Goal: Transaction & Acquisition: Purchase product/service

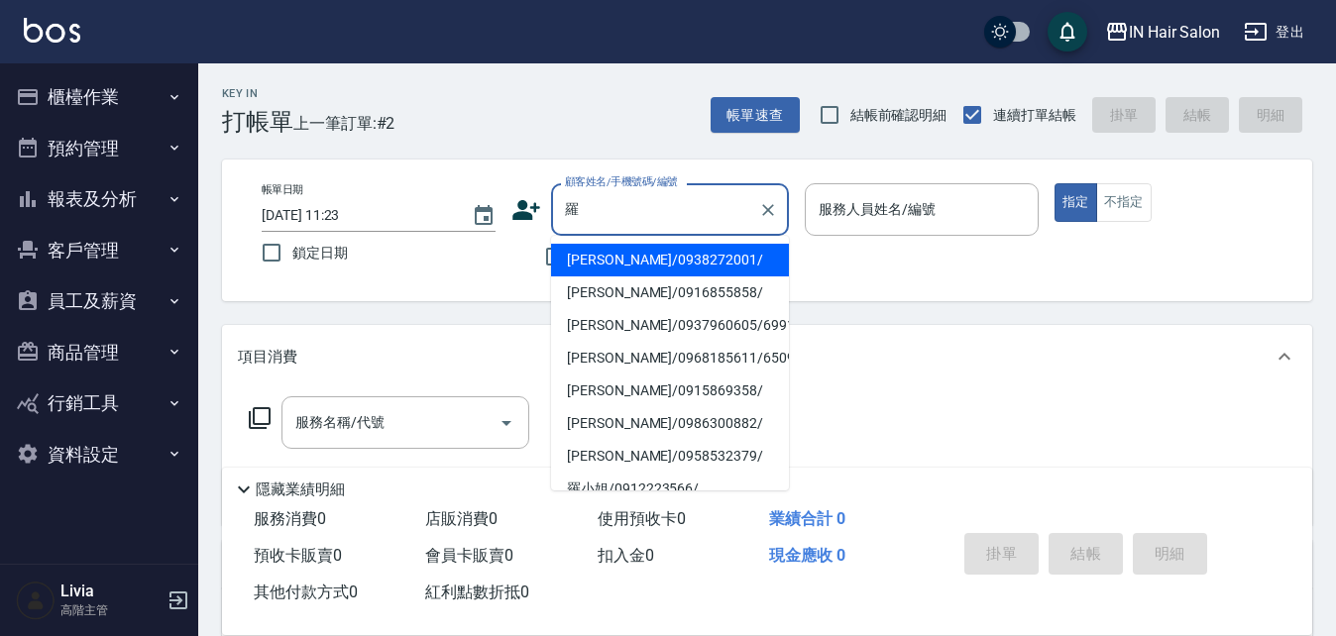
click at [604, 259] on li "[PERSON_NAME]/0938272001/" at bounding box center [670, 260] width 238 height 33
type input "[PERSON_NAME]/0938272001/"
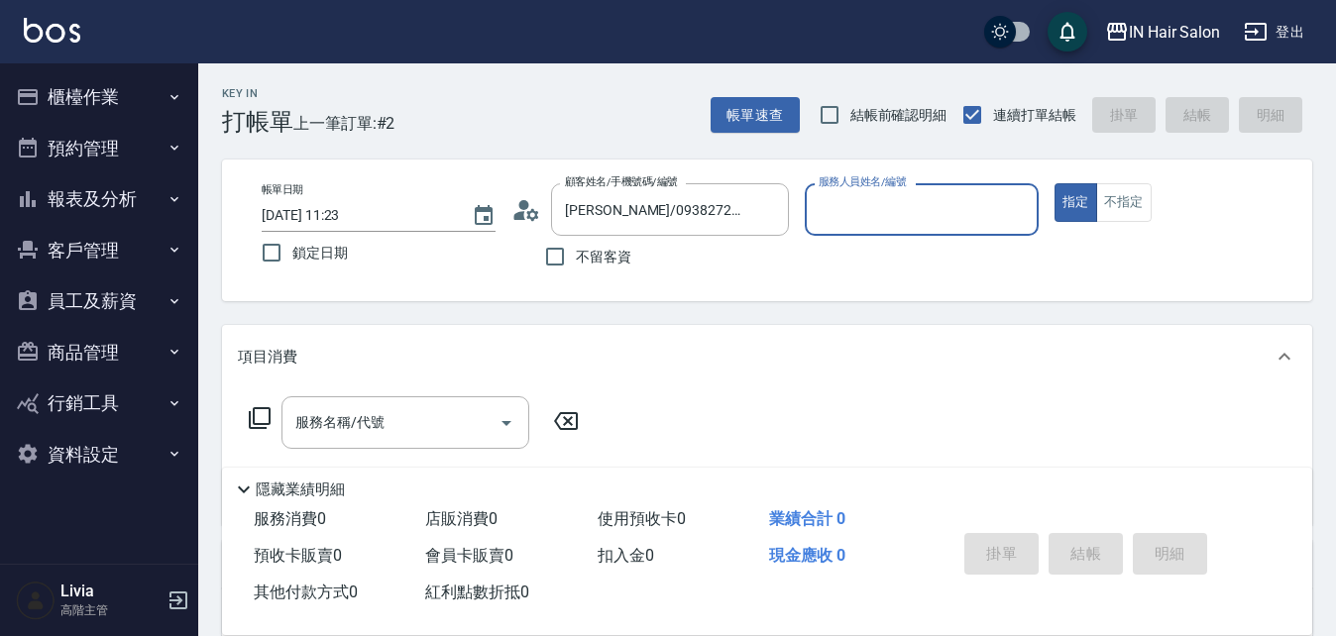
type input "7號設計師[PERSON_NAME]-7"
click at [256, 419] on icon at bounding box center [260, 418] width 24 height 24
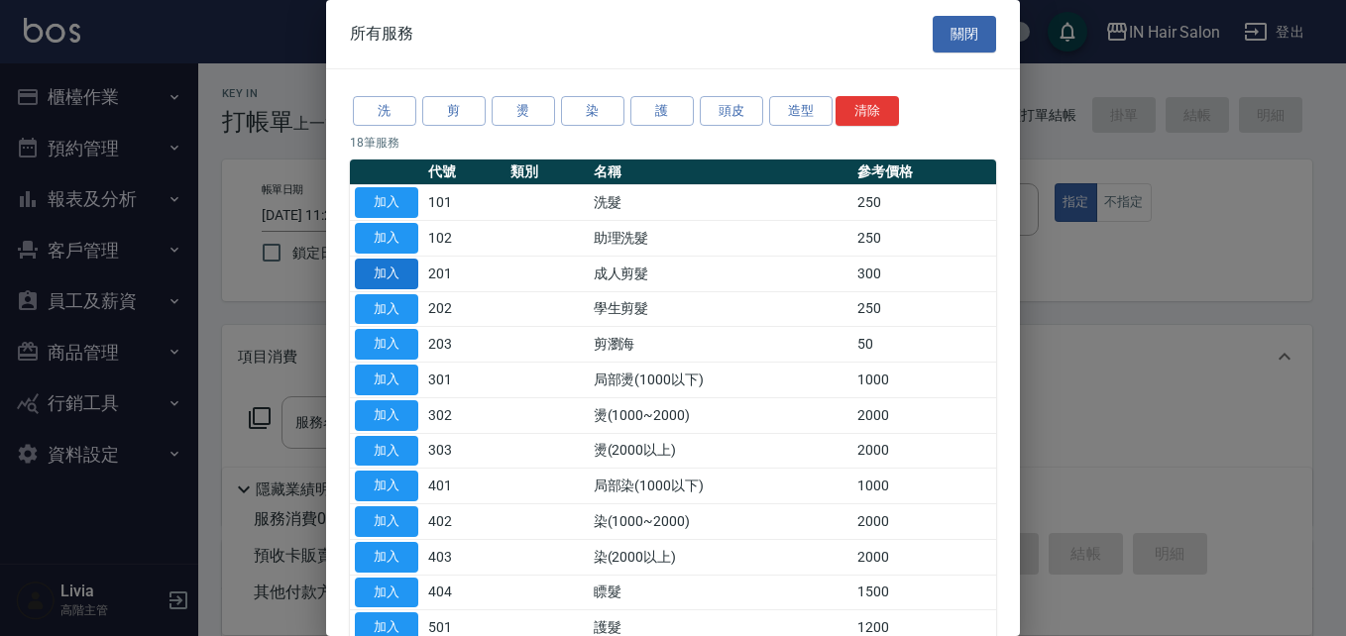
click at [398, 264] on button "加入" at bounding box center [386, 274] width 63 height 31
type input "成人剪髮(201)"
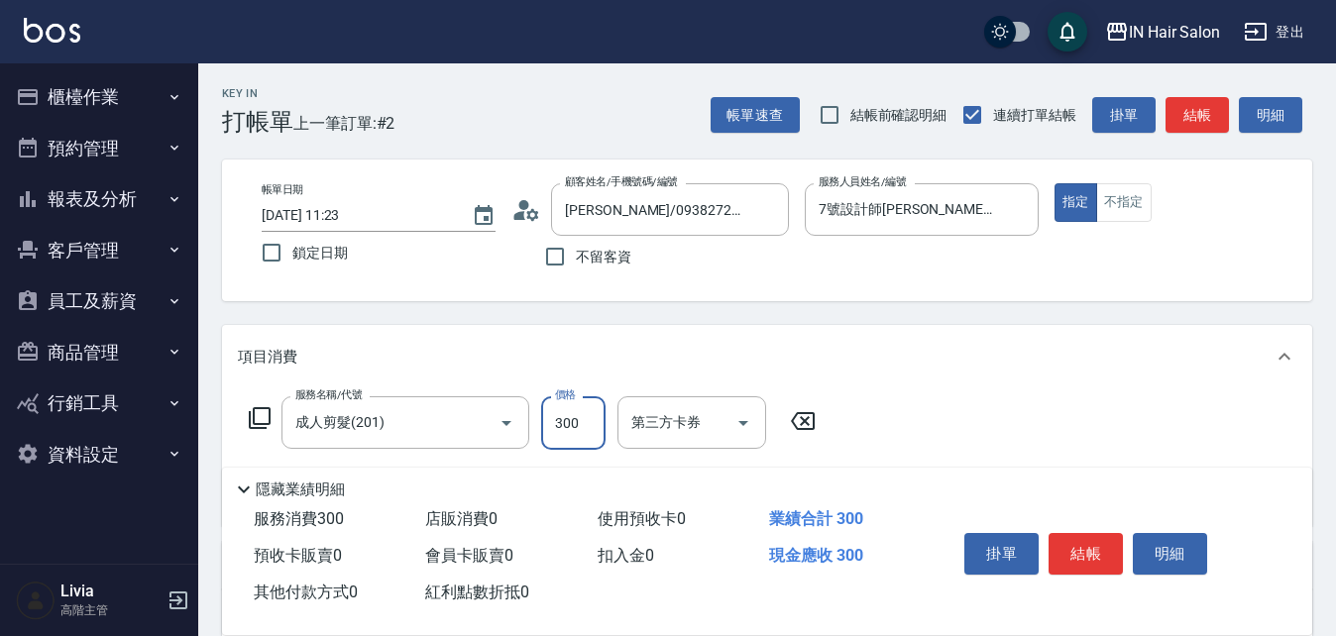
click at [575, 420] on input "300" at bounding box center [573, 423] width 64 height 54
type input "400"
click at [949, 414] on div "服務名稱/代號 成人剪髮(201) 服務名稱/代號 價格 400 價格 第三方卡券 第三方卡券" at bounding box center [767, 458] width 1090 height 138
click at [1110, 550] on button "結帳" at bounding box center [1086, 554] width 74 height 42
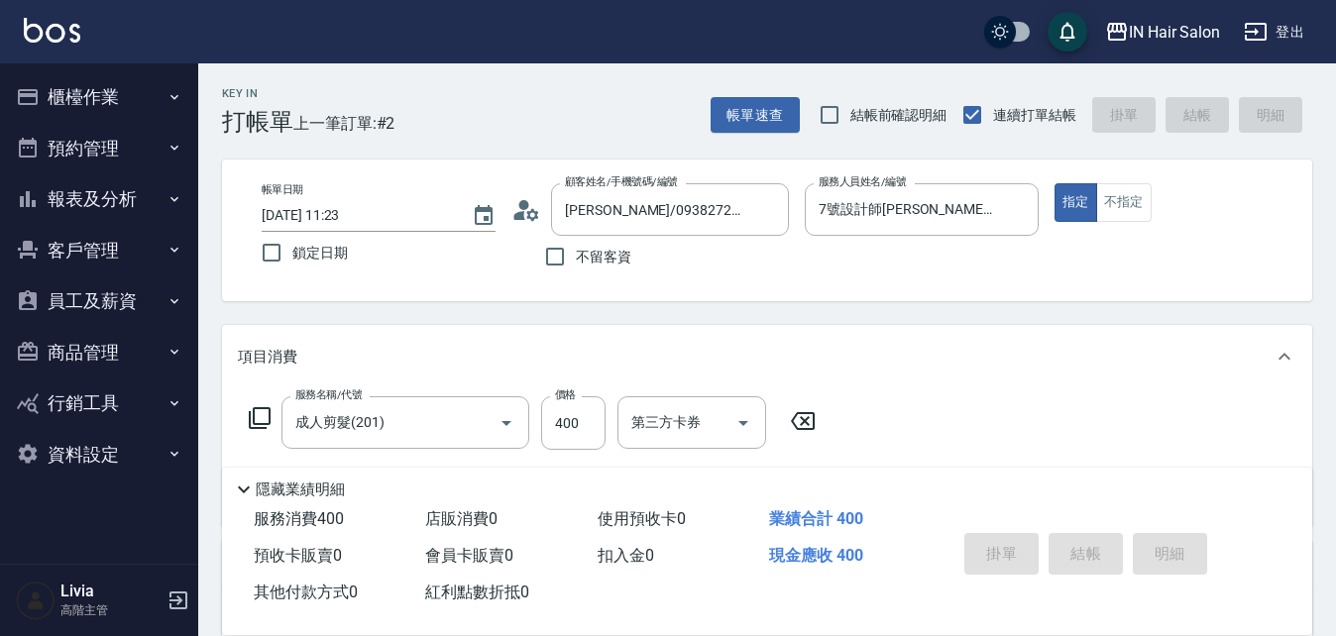
type input "[DATE] 12:42"
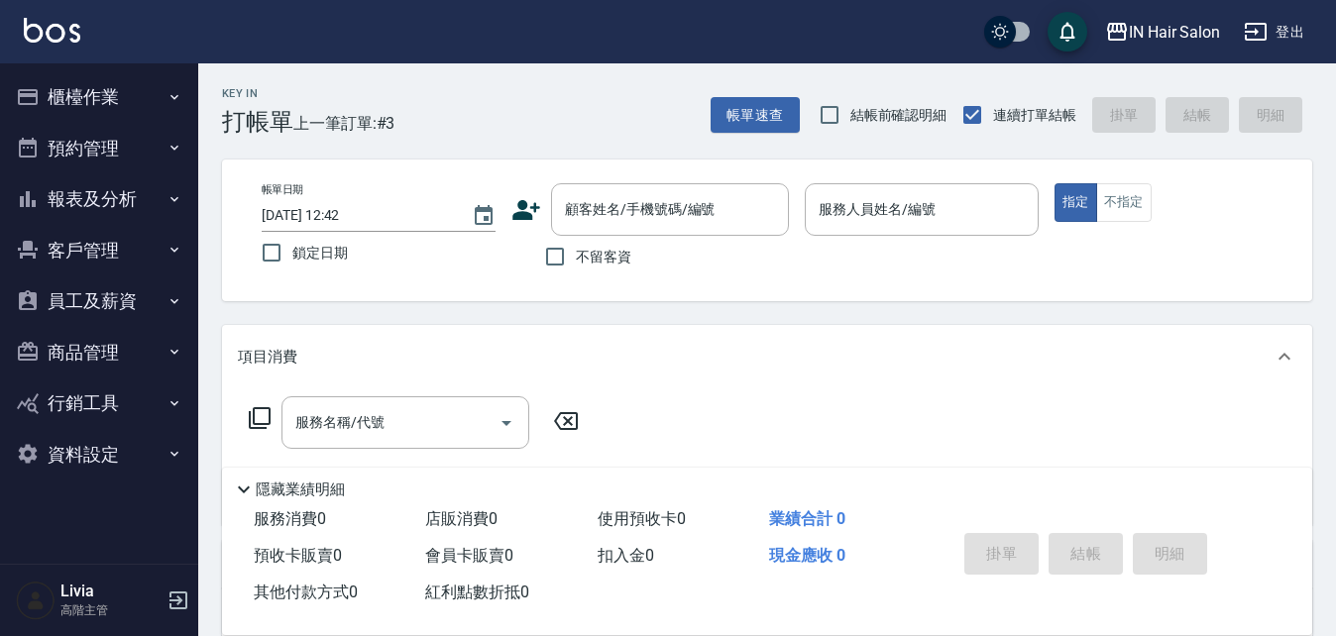
click at [525, 212] on icon at bounding box center [526, 210] width 28 height 20
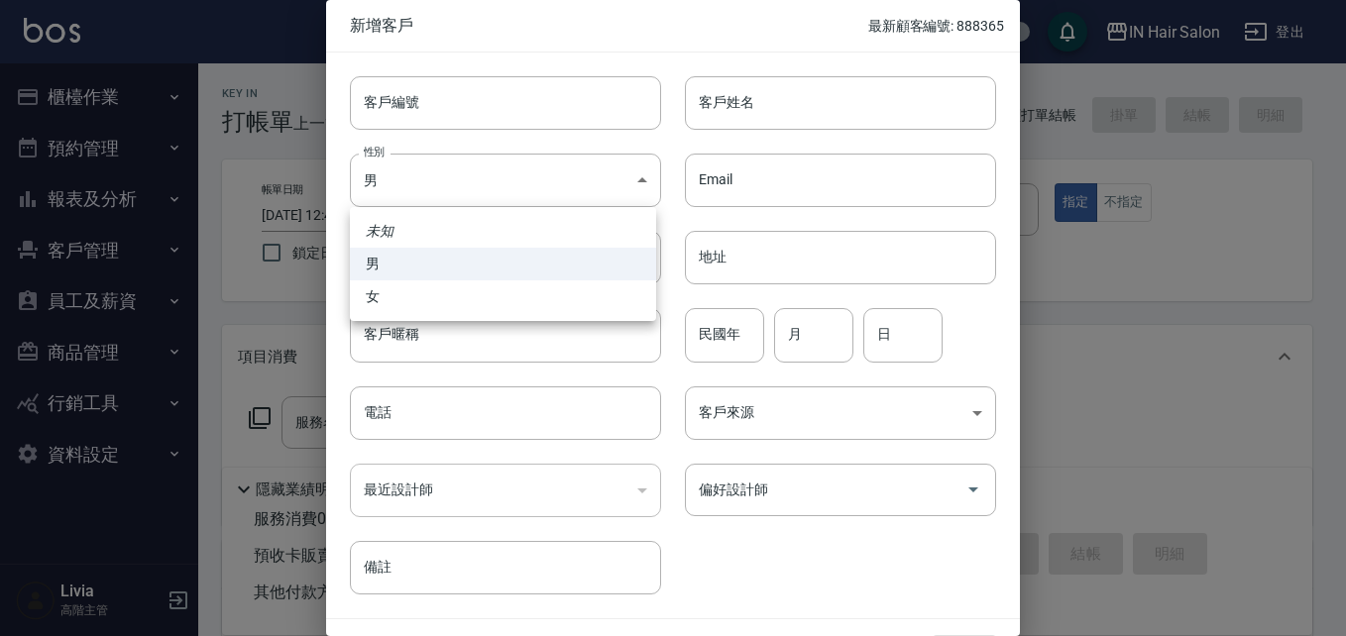
drag, startPoint x: 421, startPoint y: 172, endPoint x: 394, endPoint y: 235, distance: 67.9
click at [420, 172] on body "IN Hair Salon 登出 櫃檯作業 打帳單 帳單列表 掛單列表 座位開單 營業儀表板 現金收支登錄 高階收支登錄 材料自購登錄 每日結帳 排班表 現場…" at bounding box center [673, 484] width 1346 height 969
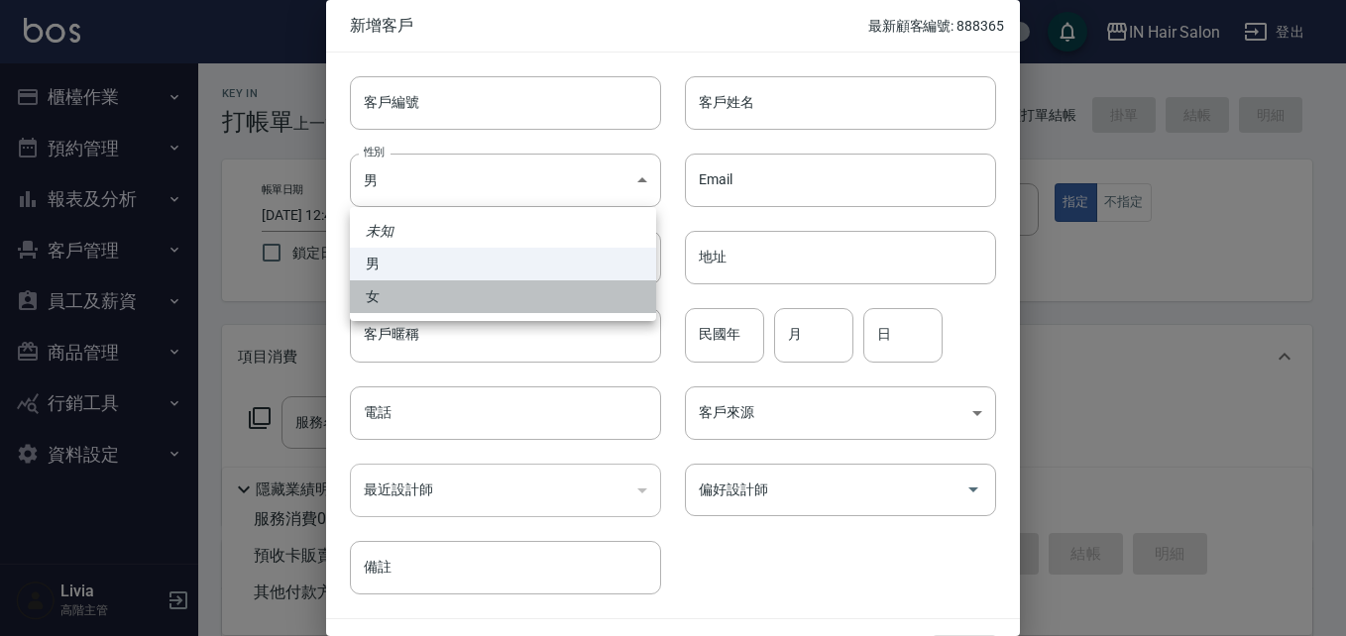
drag, startPoint x: 377, startPoint y: 292, endPoint x: 381, endPoint y: 384, distance: 91.3
click at [377, 295] on li "女" at bounding box center [503, 296] width 306 height 33
type input "[DEMOGRAPHIC_DATA]"
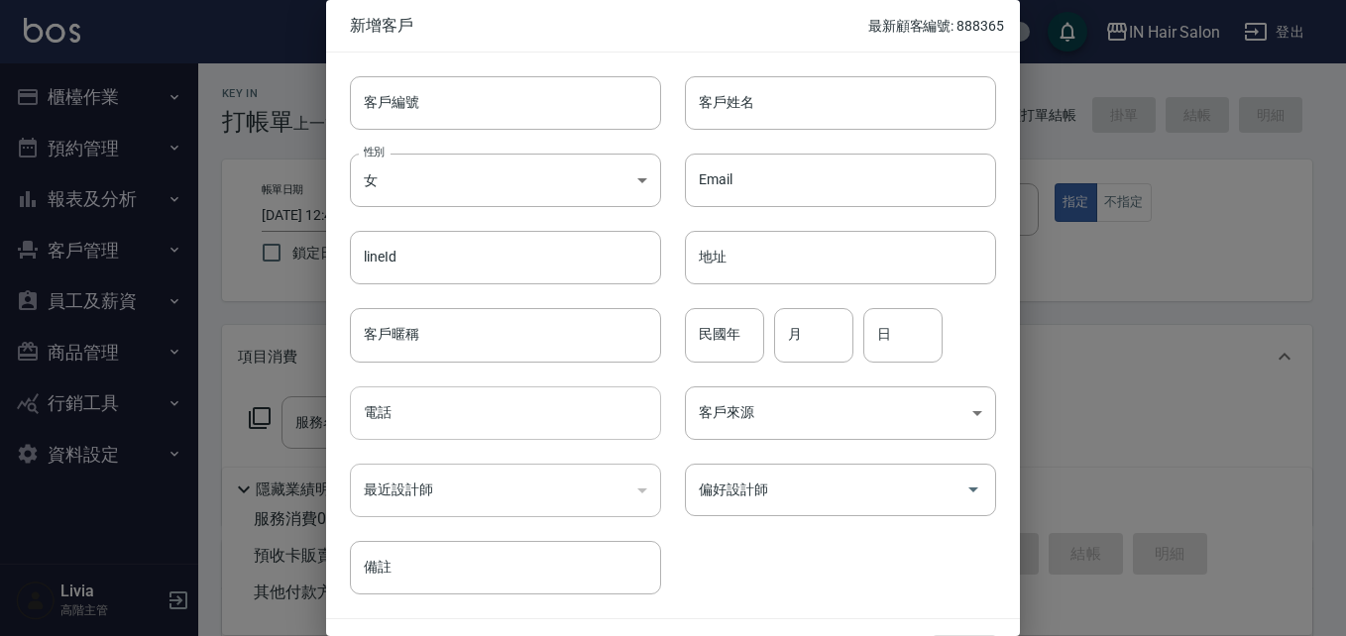
click at [386, 405] on input "電話" at bounding box center [505, 414] width 311 height 54
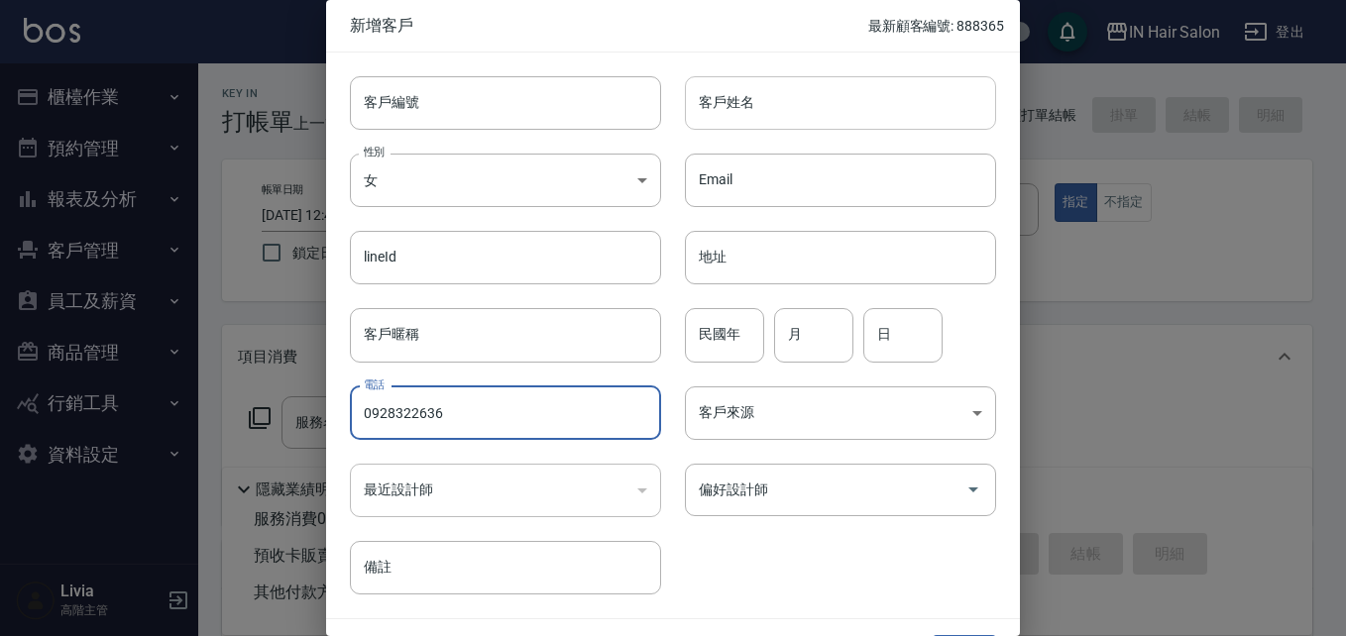
type input "0928322636"
click at [751, 98] on input "客戶姓名" at bounding box center [840, 103] width 311 height 54
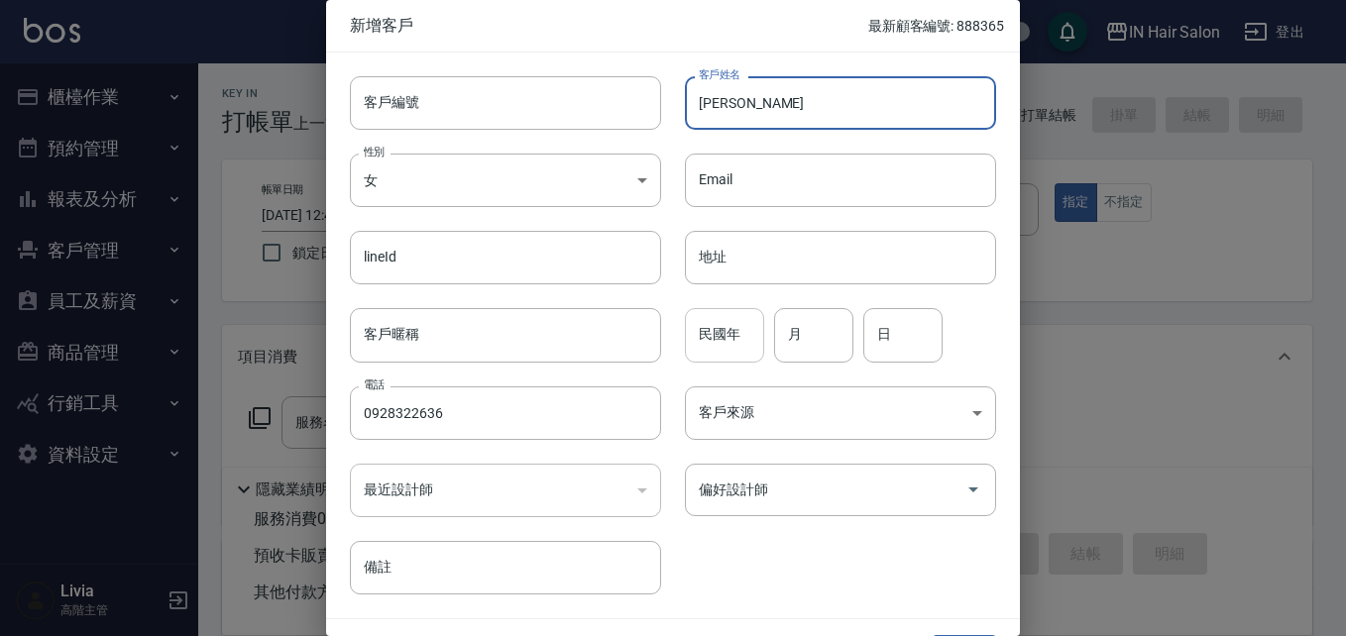
type input "[PERSON_NAME]"
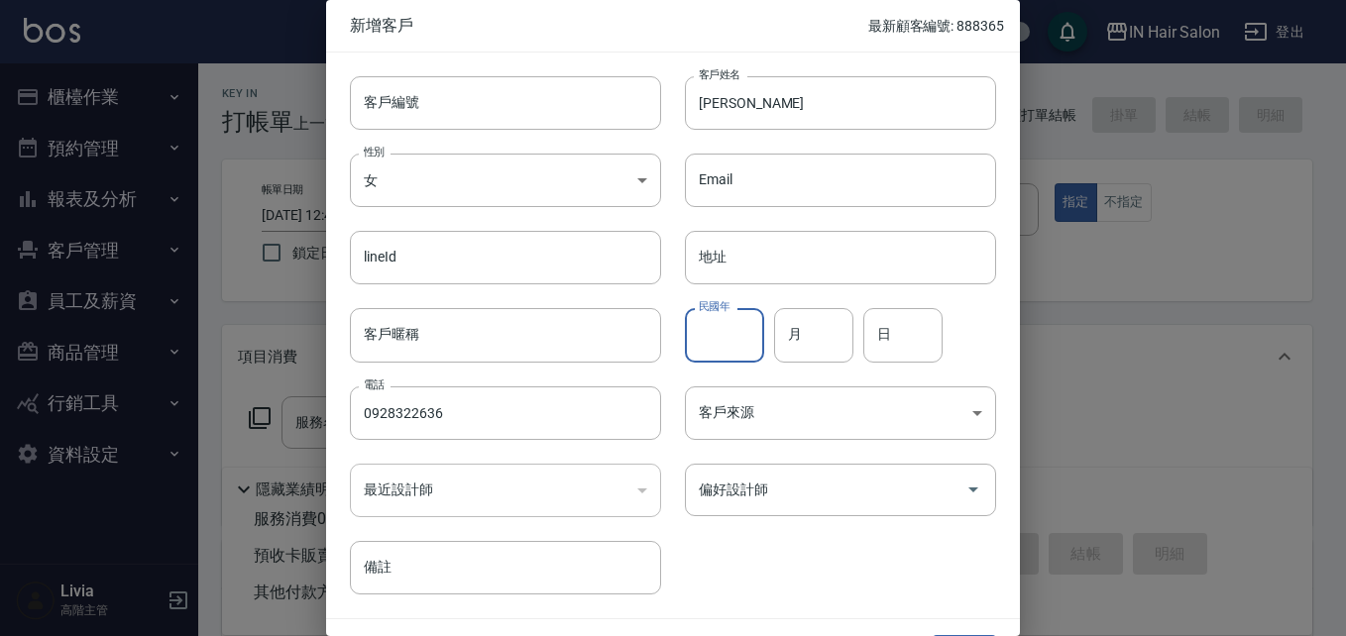
click at [717, 326] on input "民國年" at bounding box center [724, 335] width 79 height 54
type input "83"
click at [801, 336] on input "月" at bounding box center [813, 335] width 79 height 54
type input "12"
click at [895, 335] on input "日" at bounding box center [902, 335] width 79 height 54
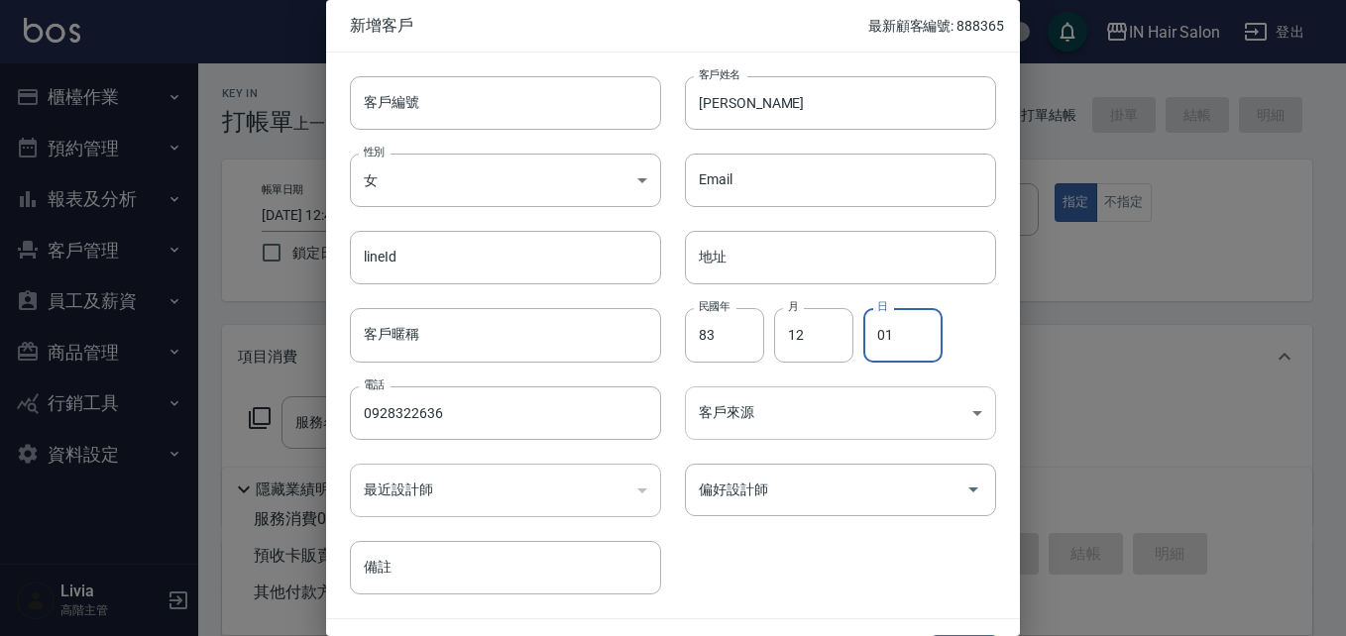
type input "01"
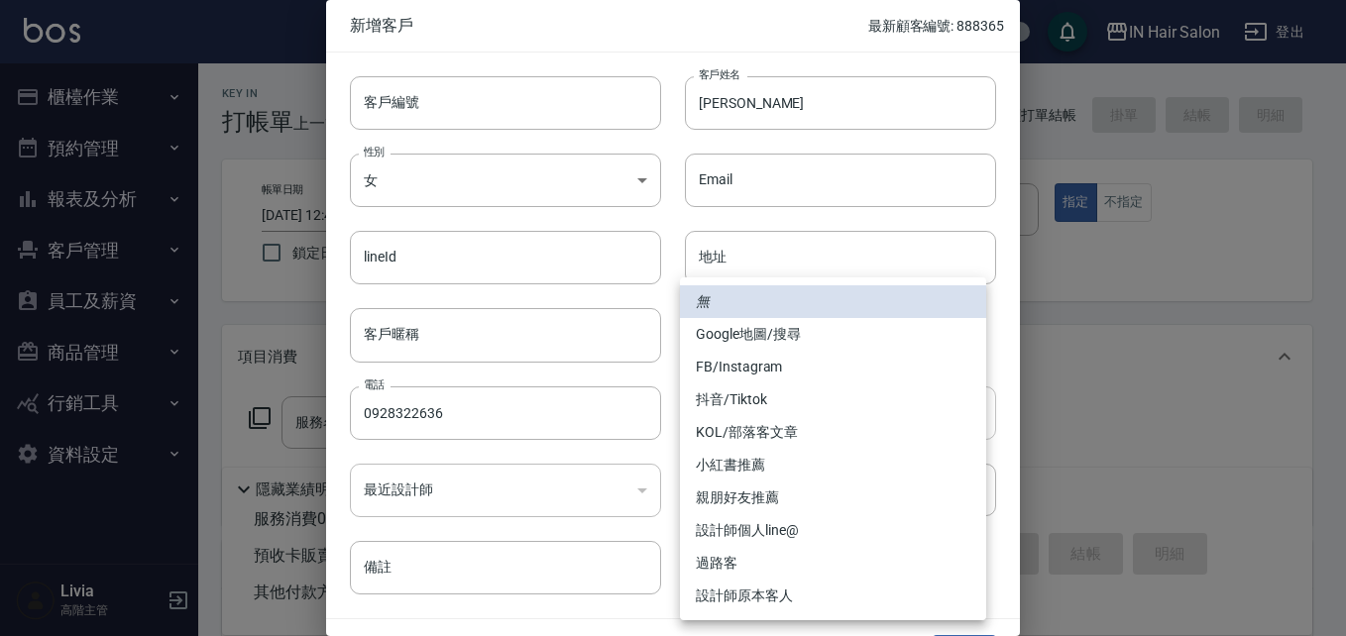
click at [732, 413] on body "IN Hair Salon 登出 櫃檯作業 打帳單 帳單列表 掛單列表 座位開單 營業儀表板 現金收支登錄 高階收支登錄 材料自購登錄 每日結帳 排班表 現場…" at bounding box center [673, 484] width 1346 height 969
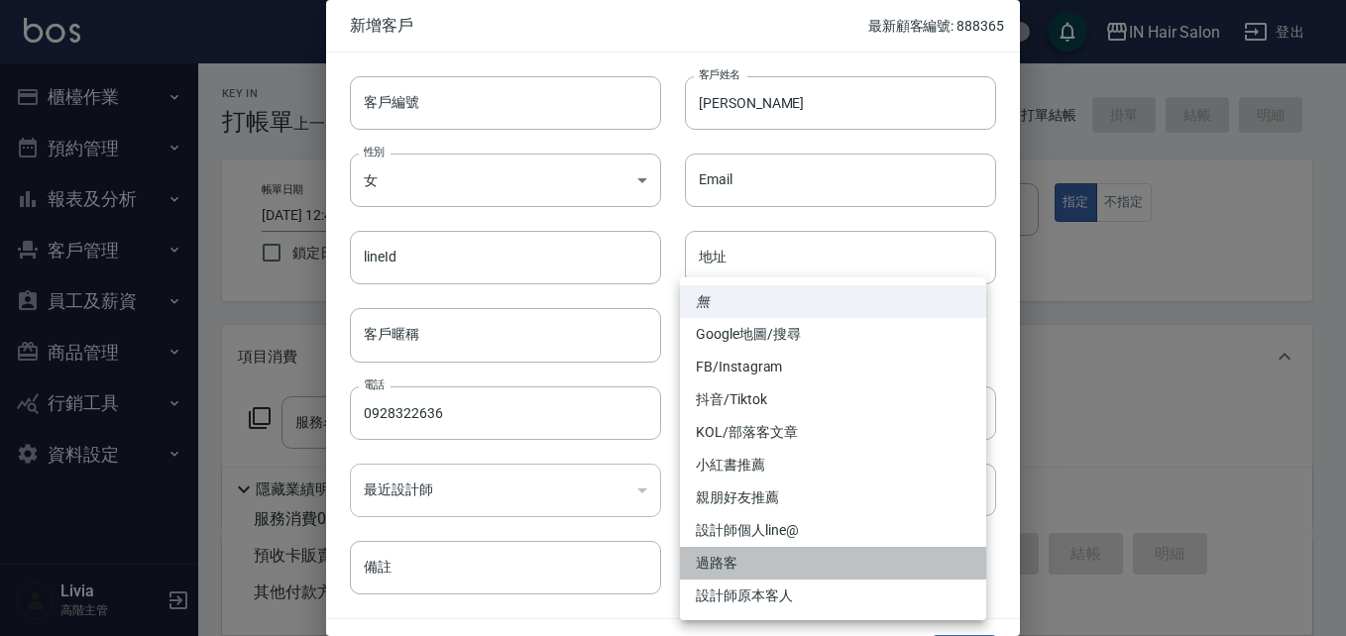
click at [723, 557] on li "過路客" at bounding box center [833, 563] width 306 height 33
type input "過路客"
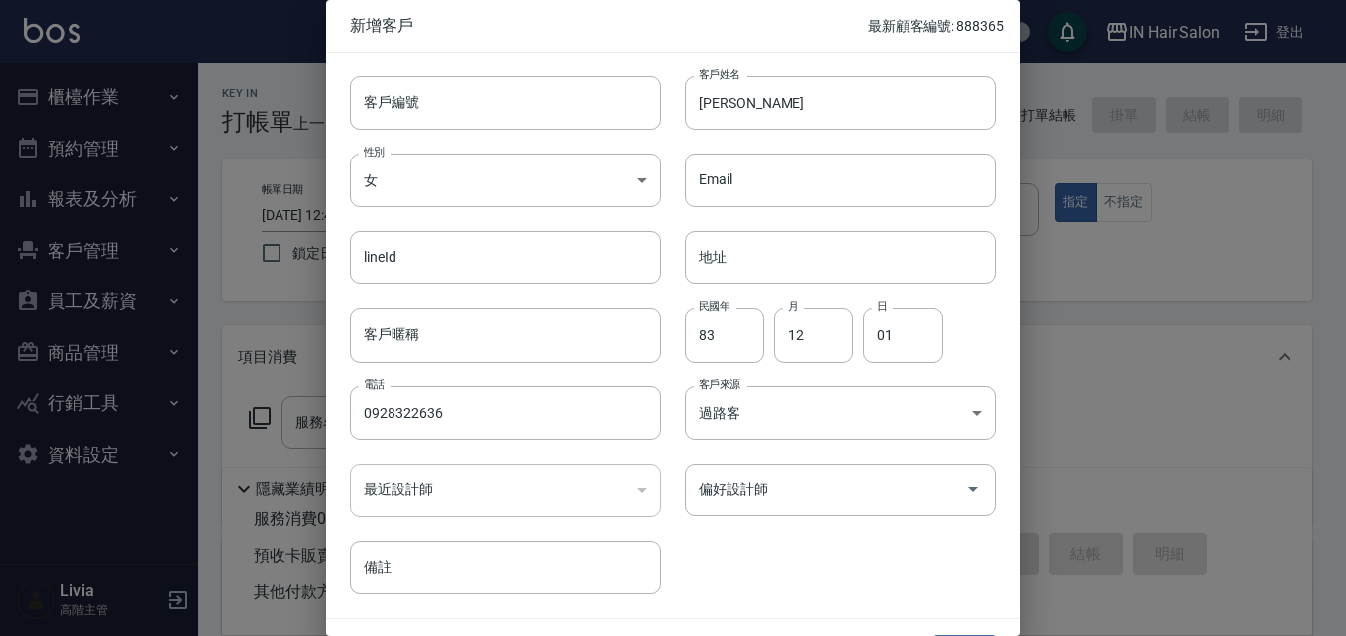
click at [745, 505] on input "偏好設計師" at bounding box center [826, 490] width 264 height 35
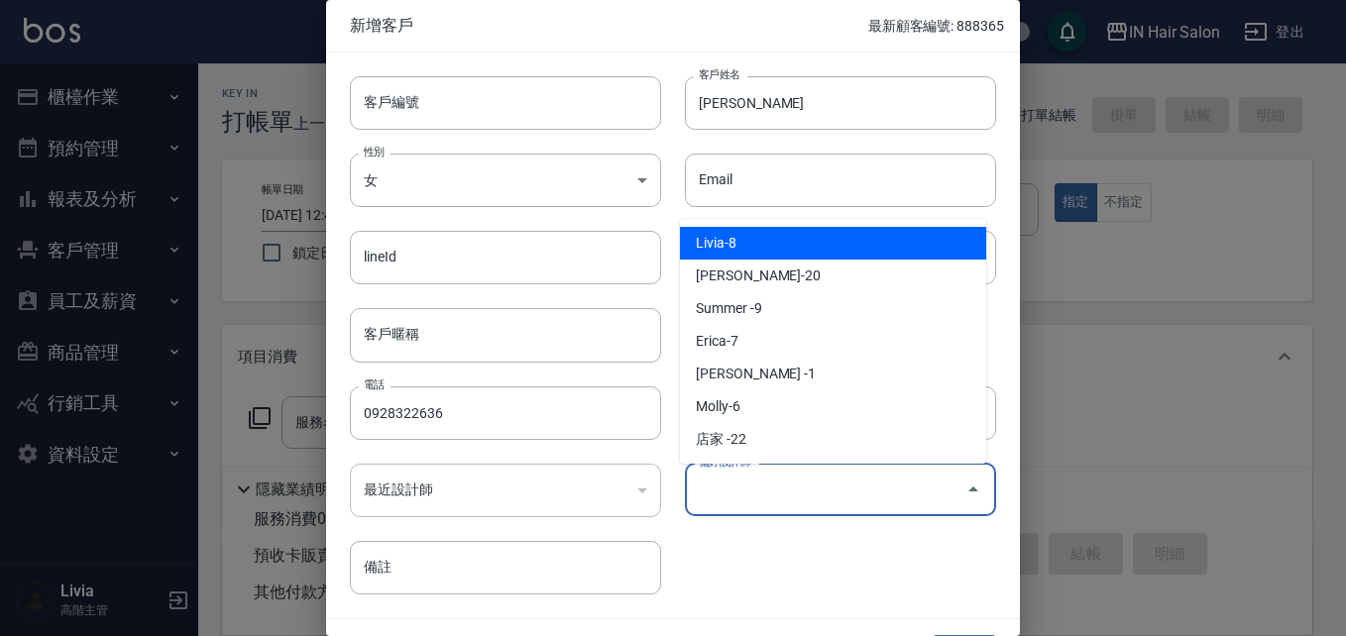
click at [739, 246] on li "Livia-8" at bounding box center [833, 243] width 306 height 33
type input "Livia"
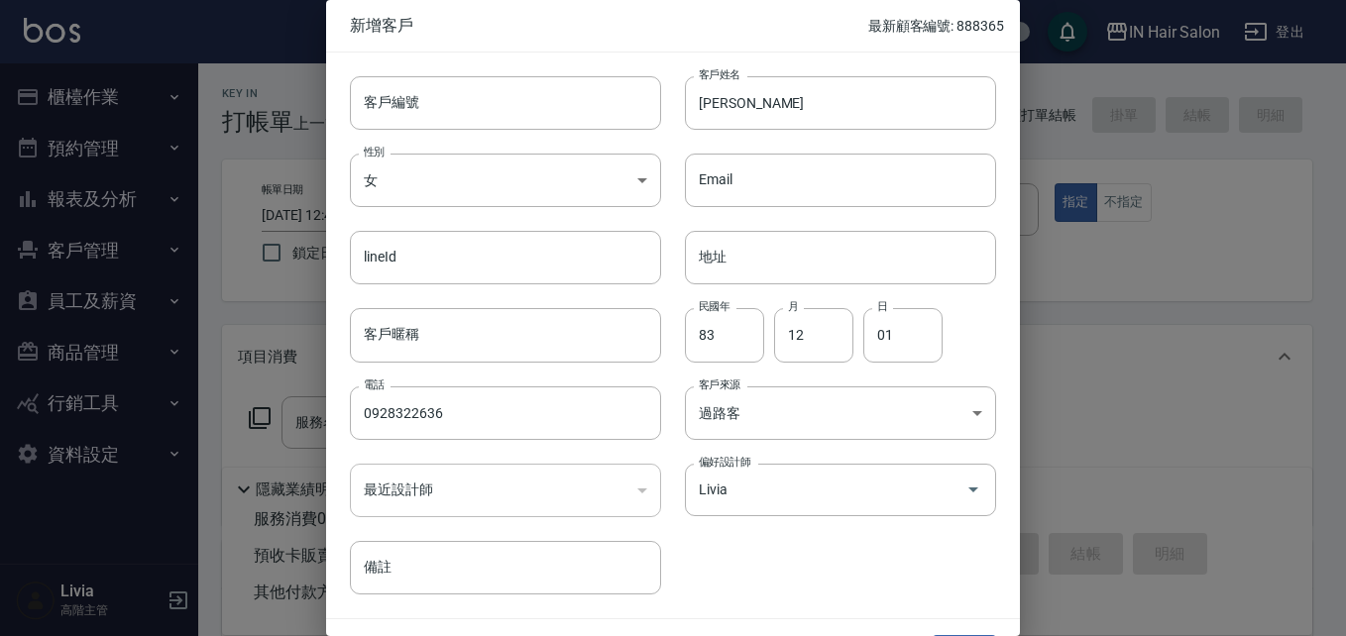
drag, startPoint x: 744, startPoint y: 578, endPoint x: 791, endPoint y: 539, distance: 60.5
click at [750, 573] on div "客戶編號 客戶編號 客戶姓名 [PERSON_NAME]姓名 性別 女 [DEMOGRAPHIC_DATA] 性別 Email Email lineId li…" at bounding box center [661, 324] width 670 height 542
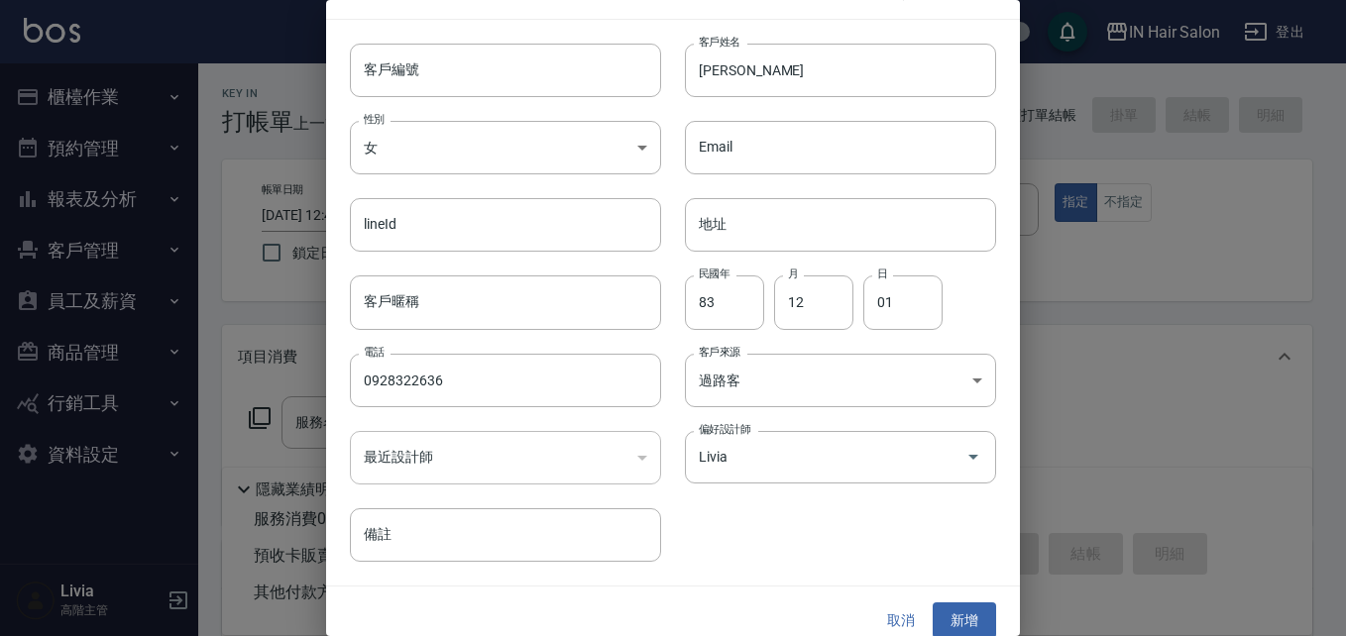
scroll to position [51, 0]
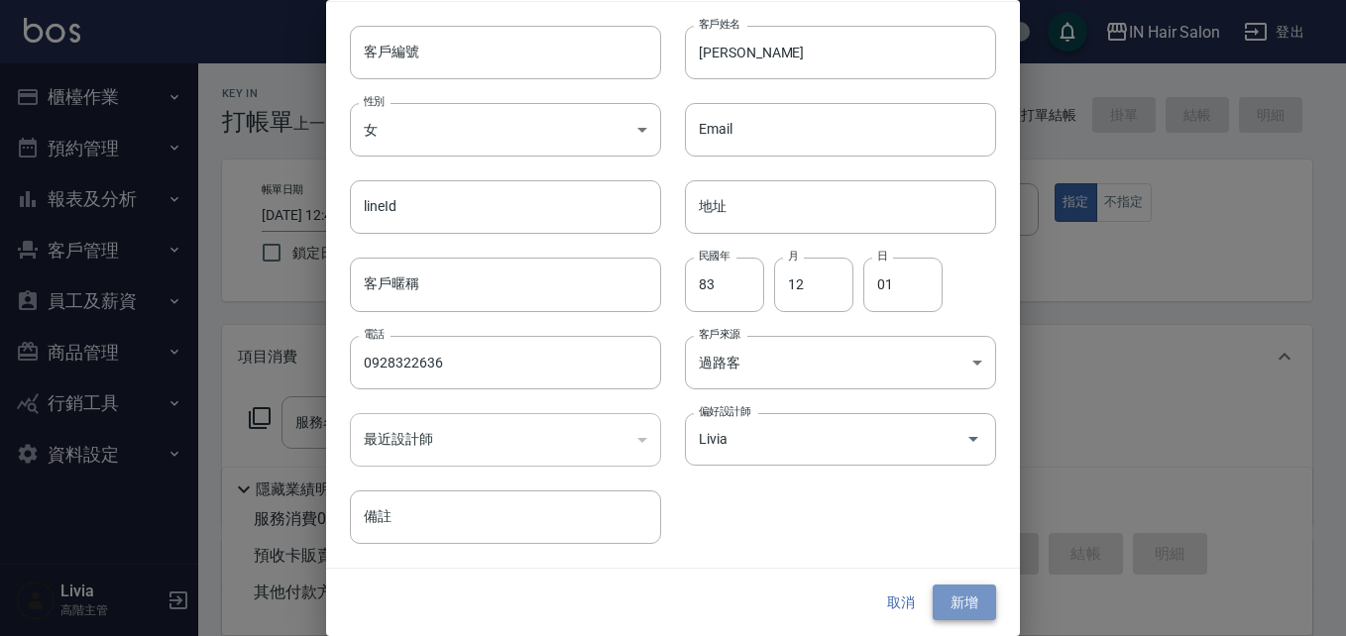
click at [944, 598] on button "新增" at bounding box center [964, 603] width 63 height 37
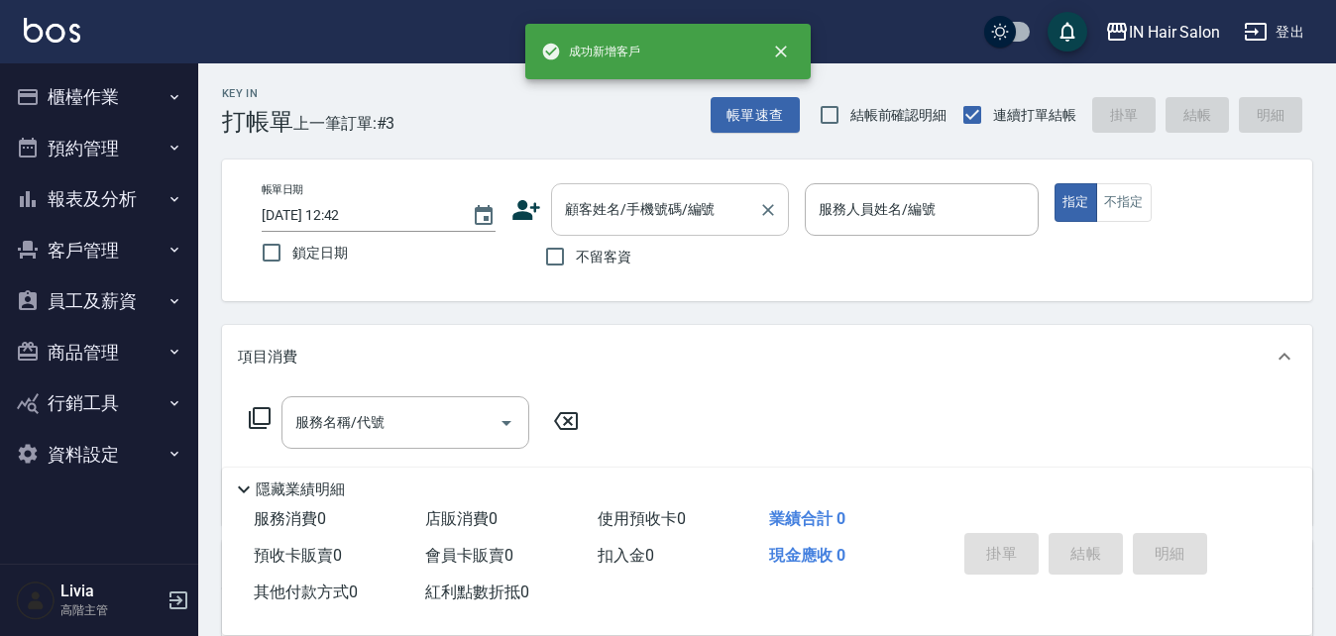
click at [706, 229] on div "顧客姓名/手機號碼/編號" at bounding box center [670, 209] width 238 height 53
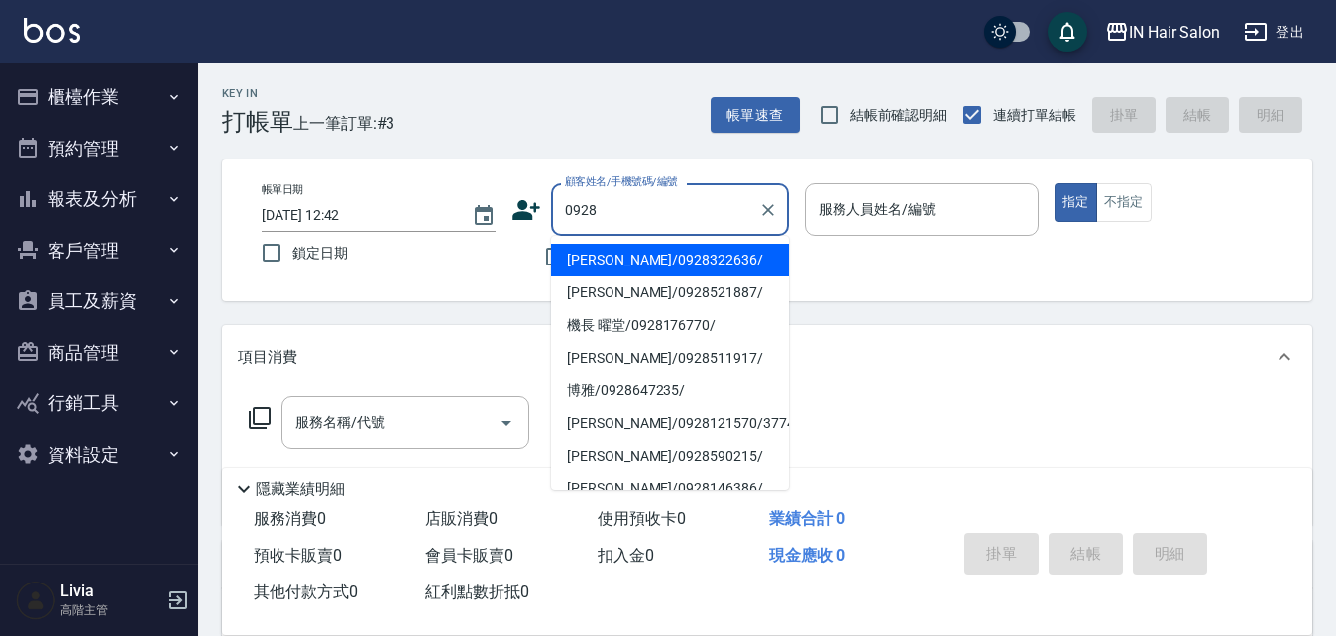
click at [601, 254] on li "[PERSON_NAME]/0928322636/" at bounding box center [670, 260] width 238 height 33
type input "[PERSON_NAME]/0928322636/"
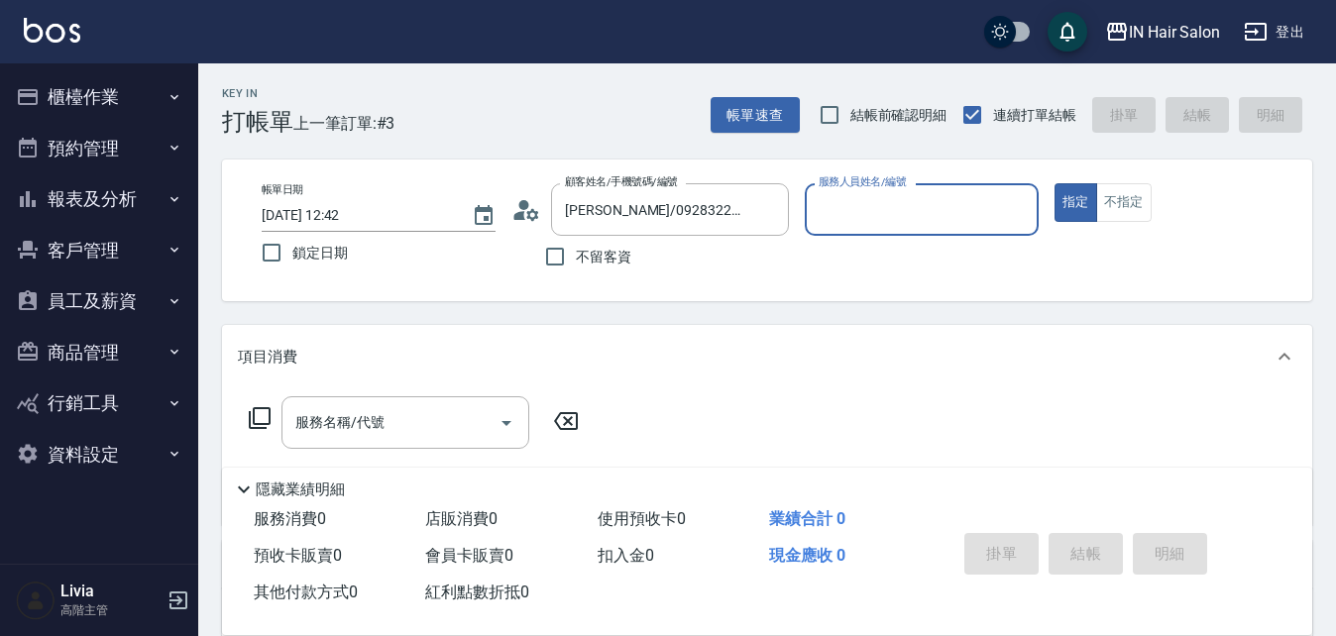
type input "8號店長Livia-8"
click at [1108, 200] on button "不指定" at bounding box center [1124, 202] width 56 height 39
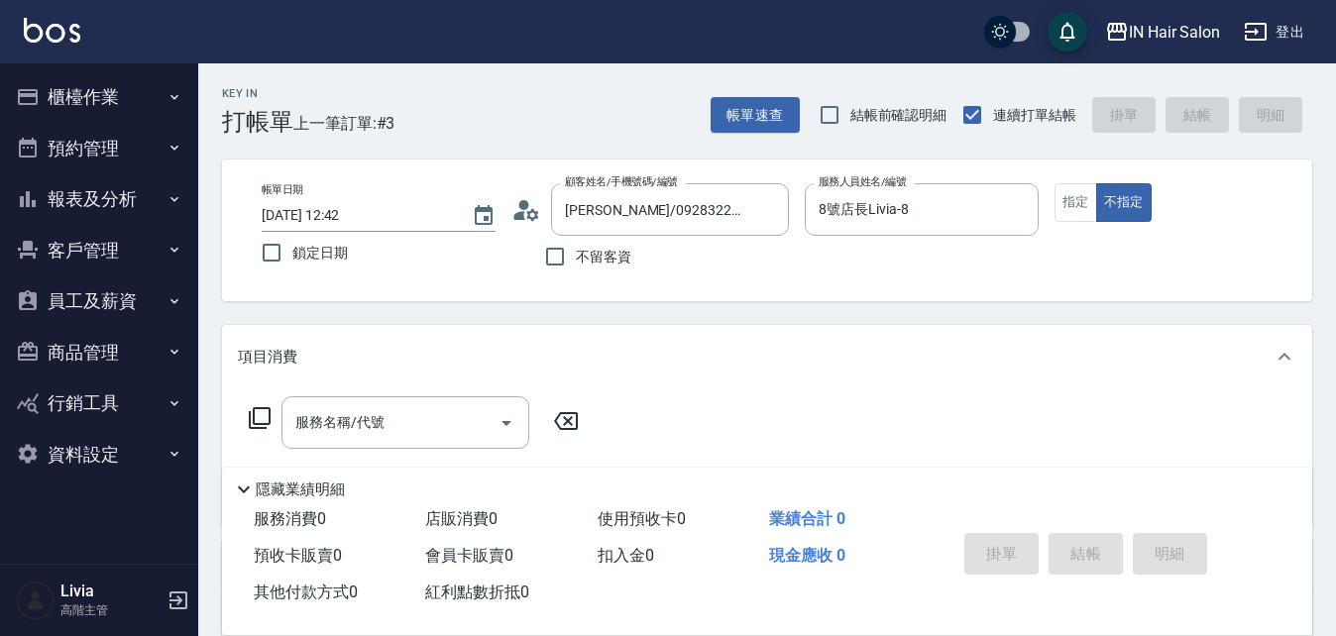
click at [257, 416] on icon at bounding box center [260, 418] width 24 height 24
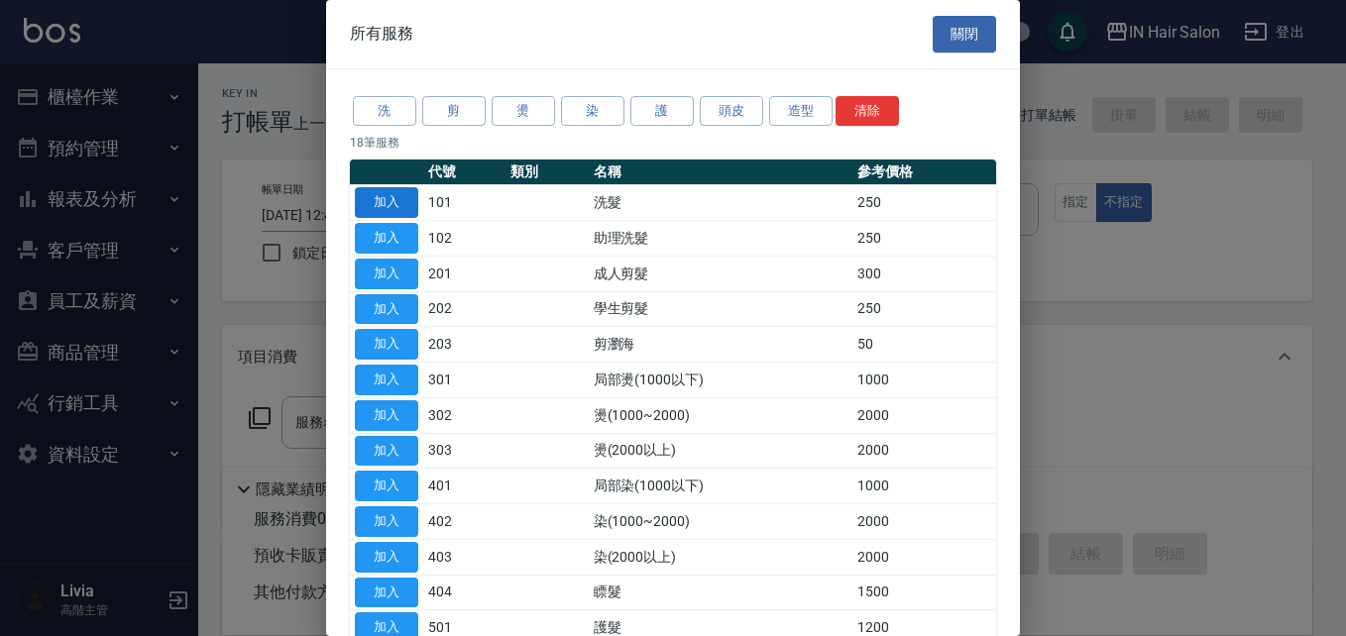
click at [398, 196] on button "加入" at bounding box center [386, 202] width 63 height 31
type input "洗髮(101)"
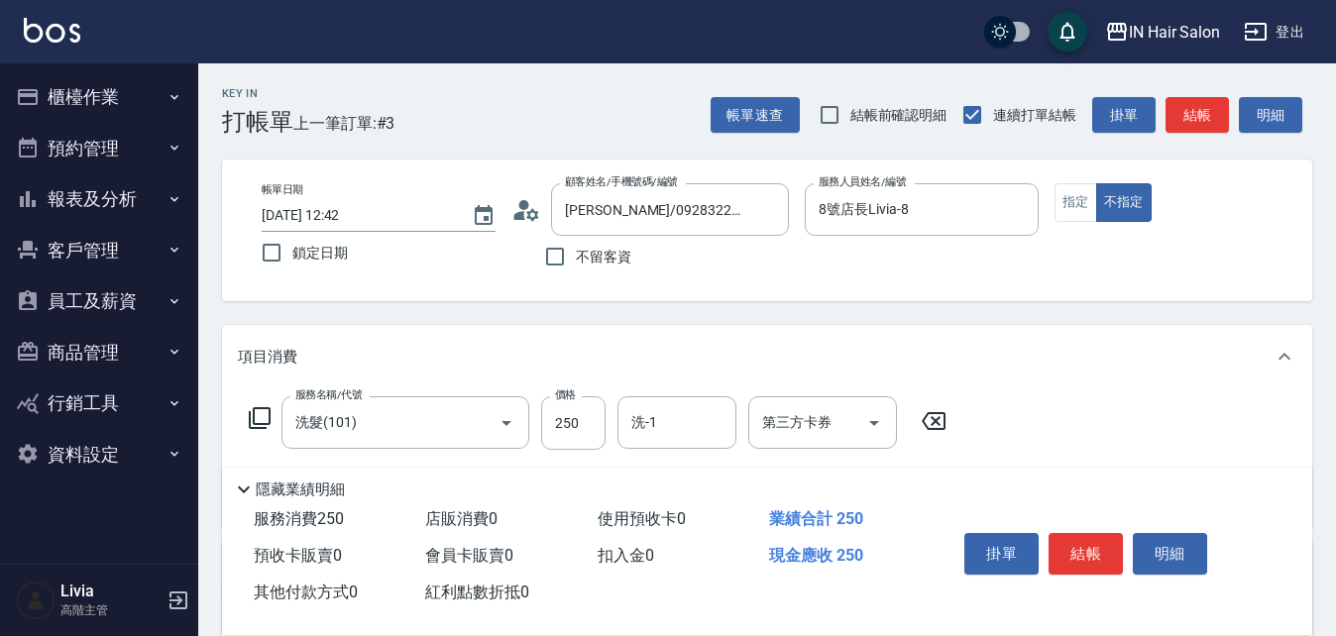
click at [259, 413] on icon at bounding box center [260, 418] width 24 height 24
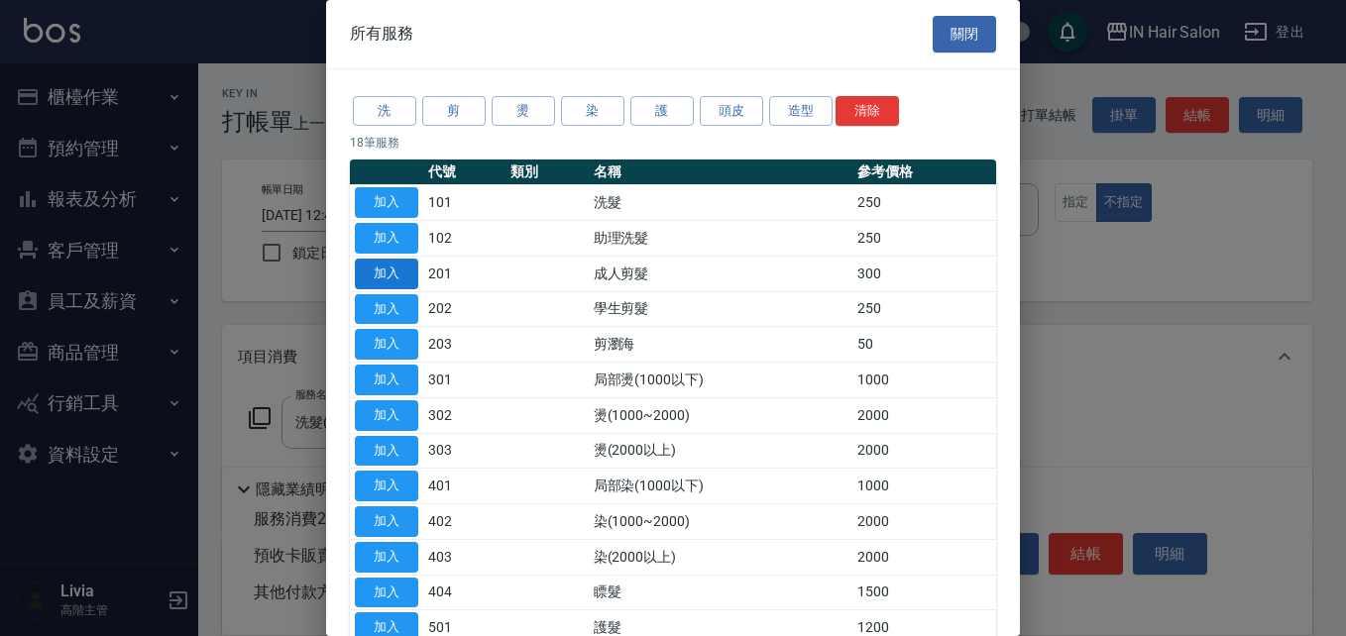
click at [390, 268] on button "加入" at bounding box center [386, 274] width 63 height 31
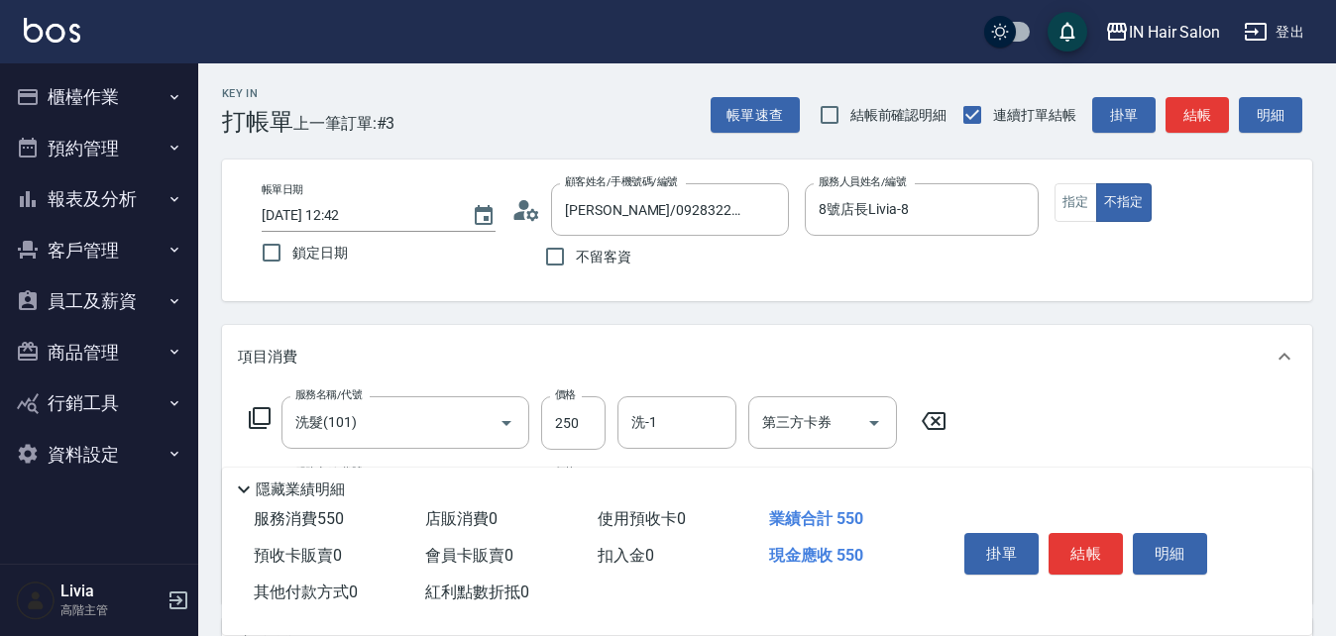
click at [263, 409] on icon at bounding box center [260, 418] width 22 height 22
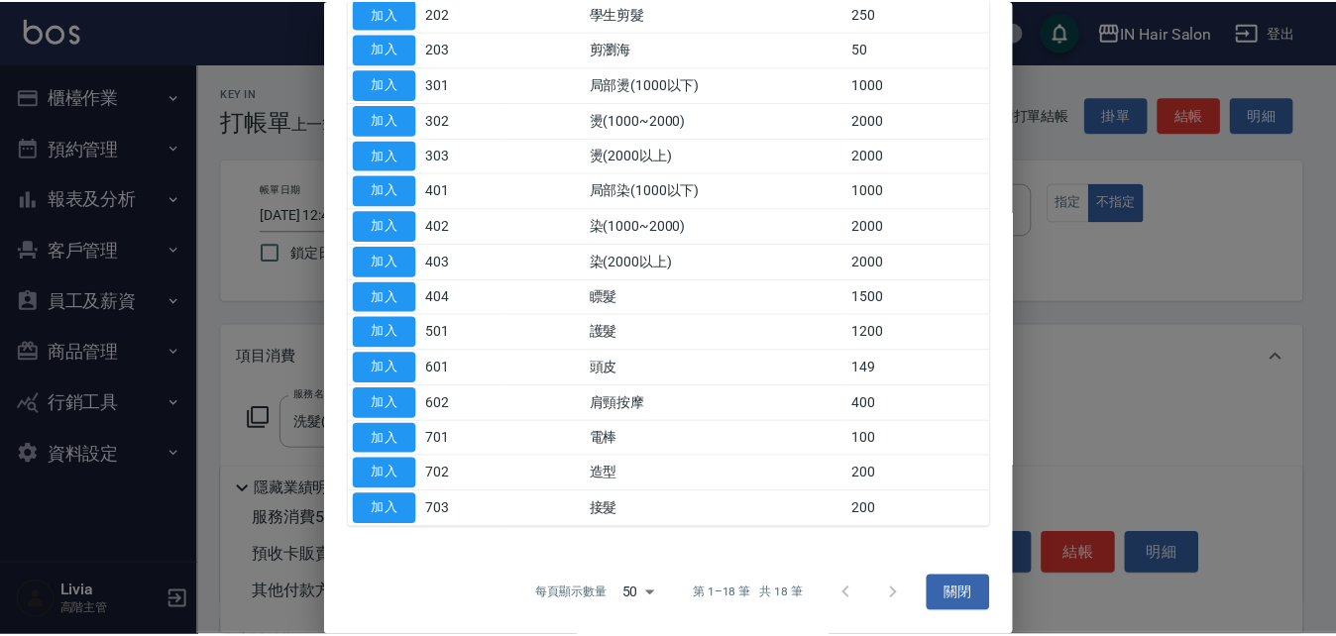
scroll to position [296, 0]
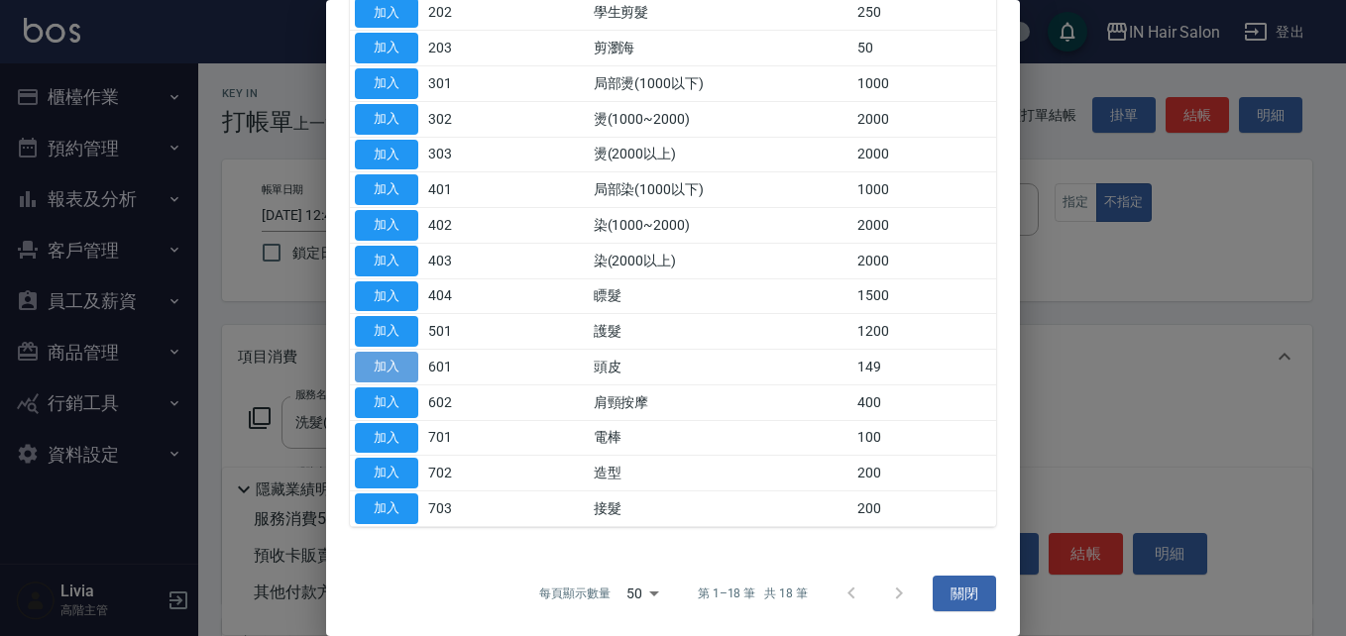
click at [407, 367] on button "加入" at bounding box center [386, 367] width 63 height 31
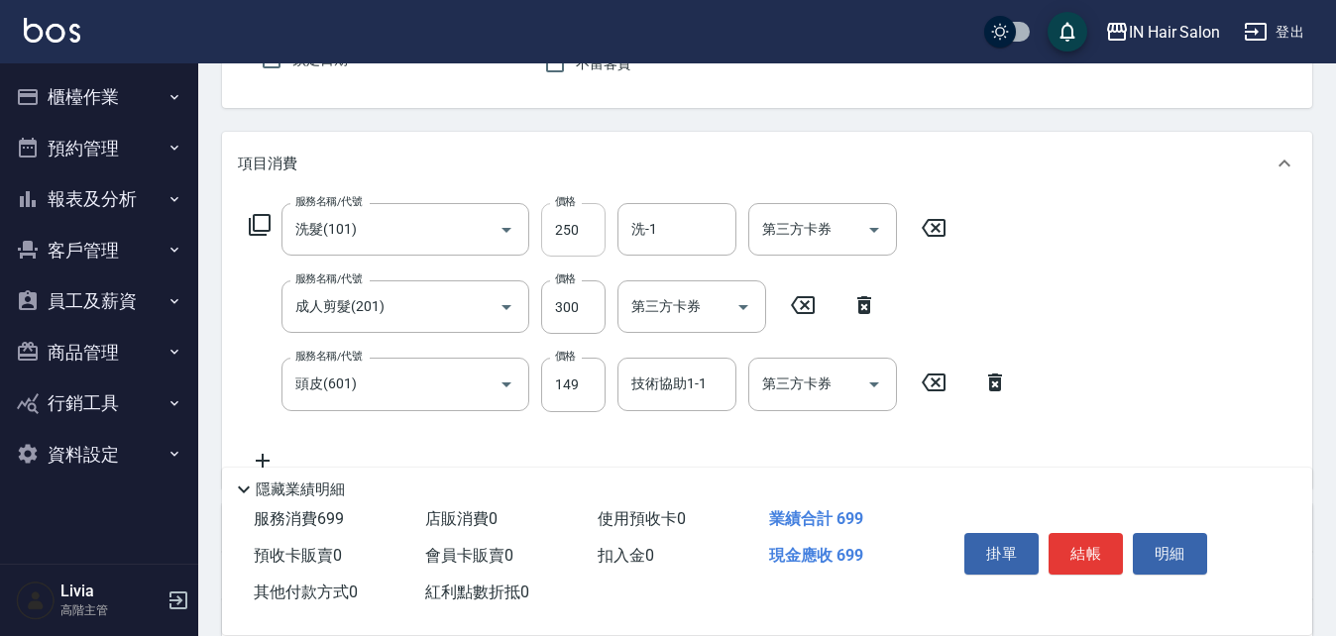
scroll to position [198, 0]
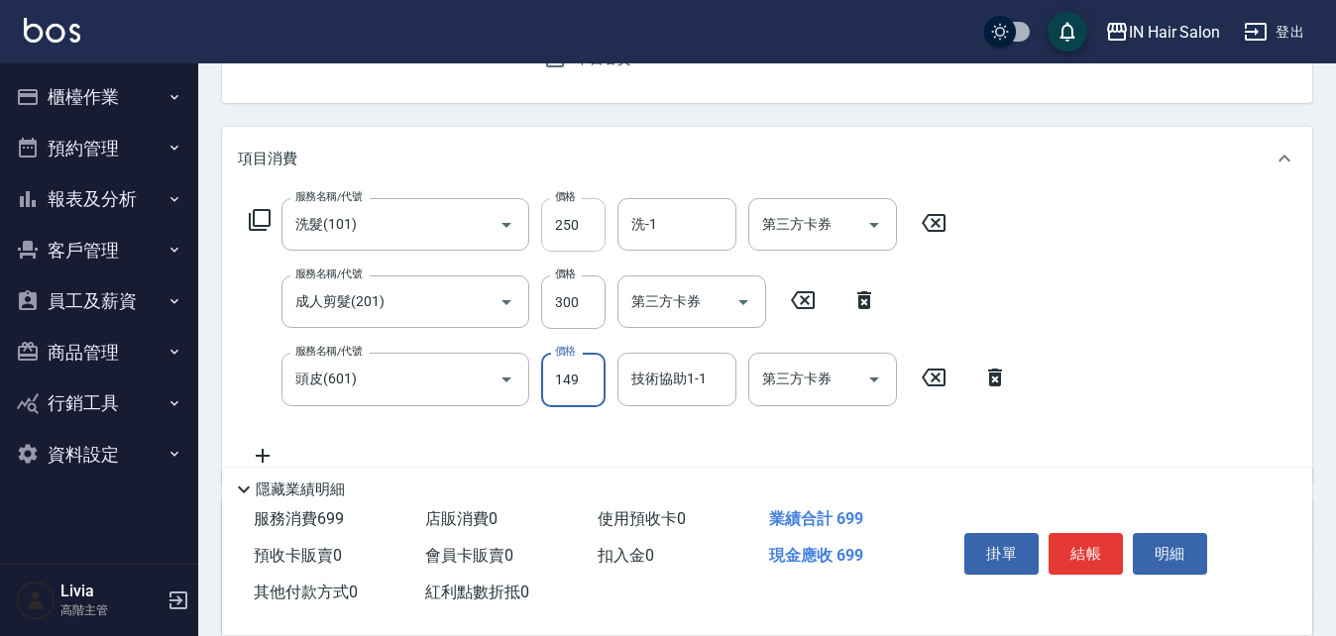
click at [575, 226] on input "250" at bounding box center [573, 225] width 64 height 54
click at [575, 227] on input "250" at bounding box center [573, 225] width 64 height 54
type input "300"
click at [538, 337] on div "服務名稱/代號 洗髮(101) 服務名稱/代號 價格 300 價格 洗-1 洗-1 第三方卡券 第三方卡券 服務名稱/代號 成人剪髮(201) 服務名稱/代號…" at bounding box center [629, 332] width 782 height 269
click at [585, 295] on input "300" at bounding box center [573, 303] width 64 height 54
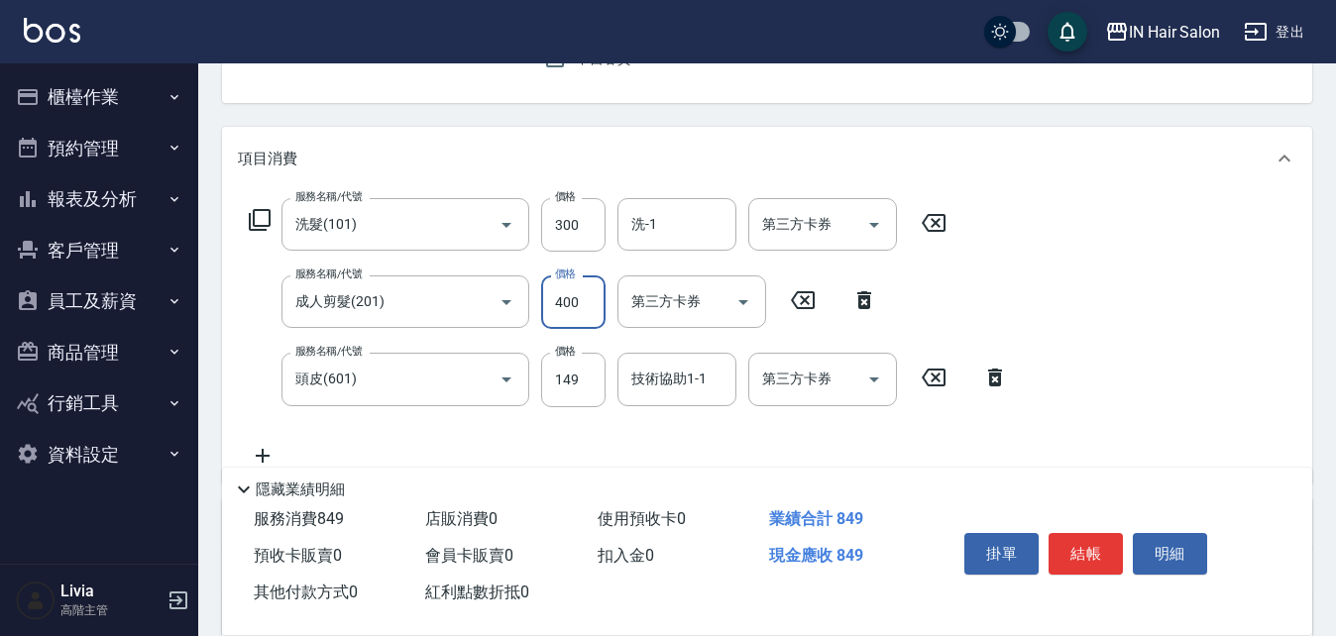
type input "400"
drag, startPoint x: 504, startPoint y: 431, endPoint x: 552, endPoint y: 405, distance: 54.1
click at [504, 431] on div "服務名稱/代號 洗髮(101) 服務名稱/代號 價格 300 價格 洗-1 洗-1 第三方卡券 第三方卡券 服務名稱/代號 成人剪髮(201) 服務名稱/代號…" at bounding box center [629, 332] width 782 height 269
click at [580, 376] on input "149" at bounding box center [573, 380] width 64 height 54
type input "50"
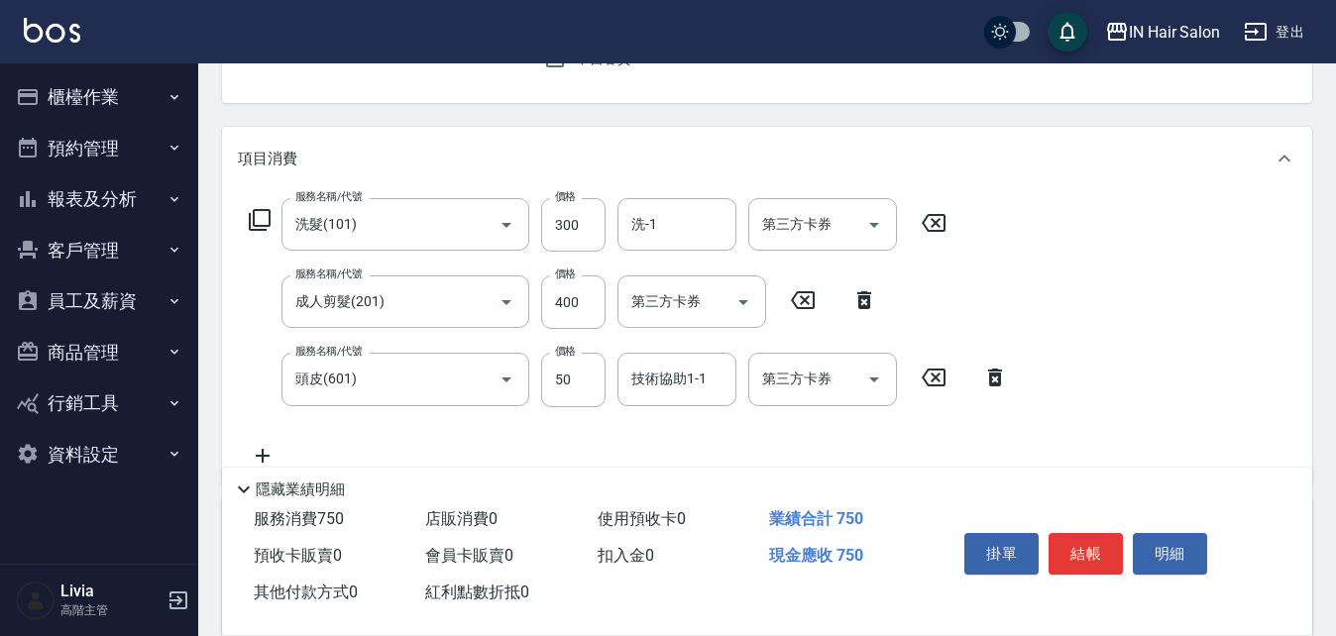
click at [485, 436] on div "服務名稱/代號 洗髮(101) 服務名稱/代號 價格 300 價格 洗-1 洗-1 第三方卡券 第三方卡券 服務名稱/代號 成人剪髮(201) 服務名稱/代號…" at bounding box center [629, 332] width 782 height 269
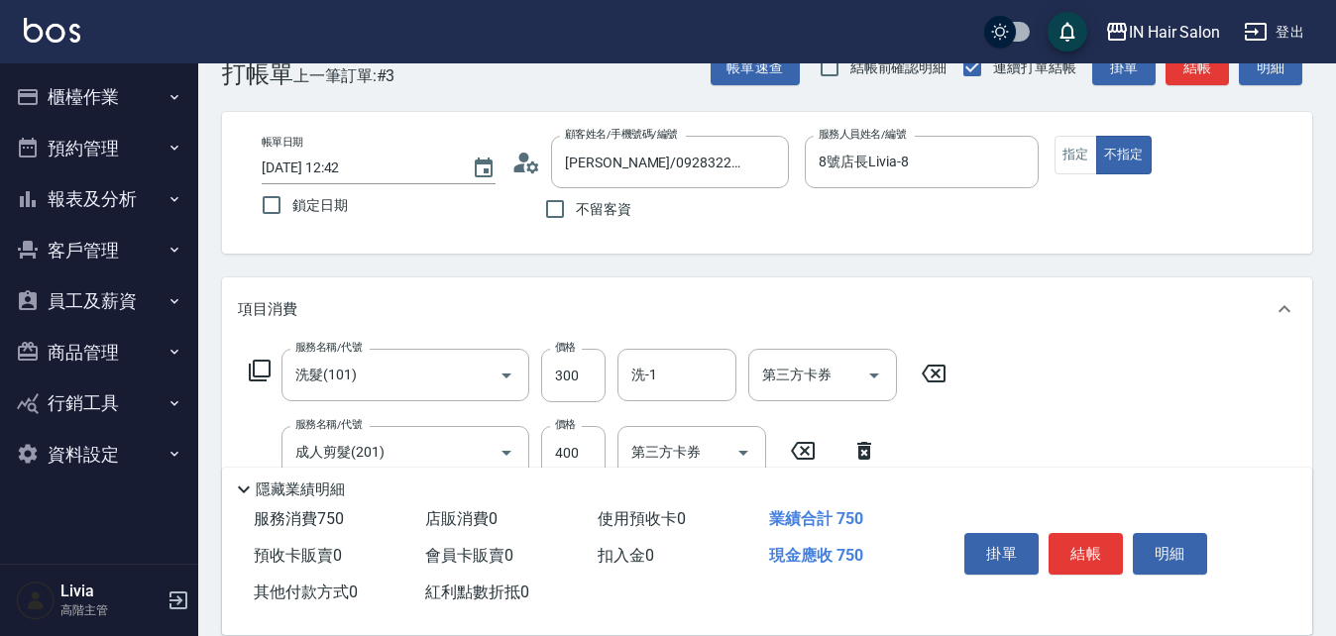
scroll to position [0, 0]
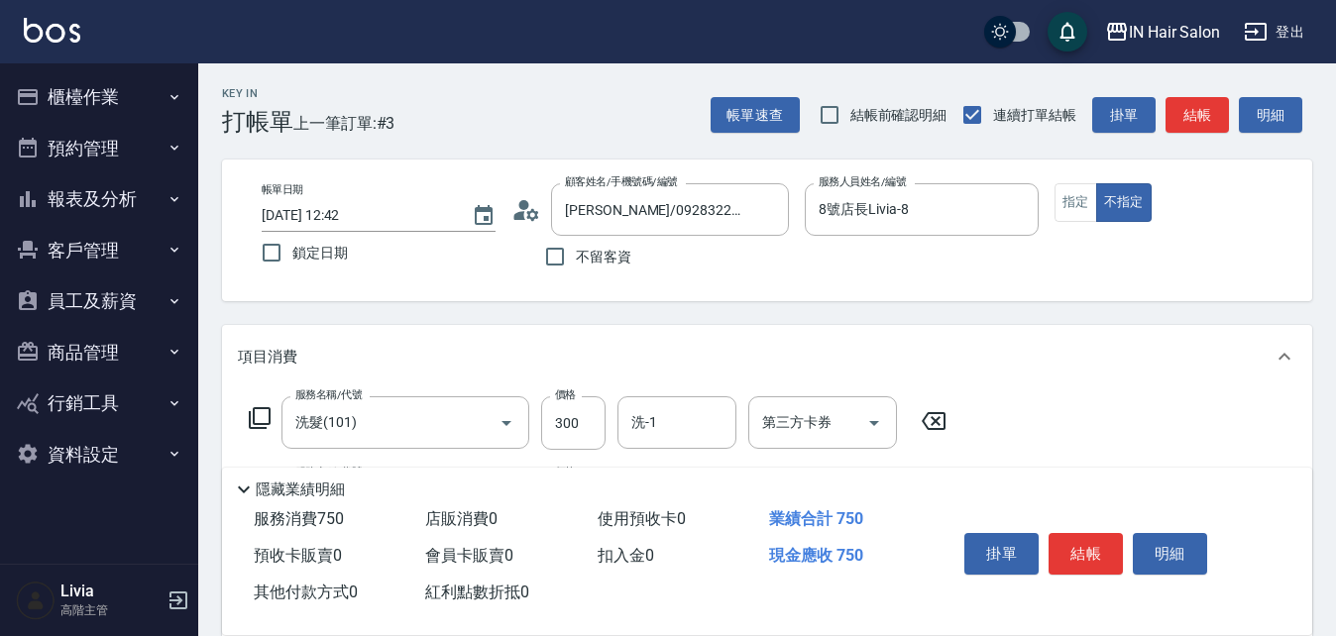
drag, startPoint x: 1080, startPoint y: 540, endPoint x: 1096, endPoint y: 522, distance: 23.9
click at [1084, 536] on button "結帳" at bounding box center [1086, 554] width 74 height 42
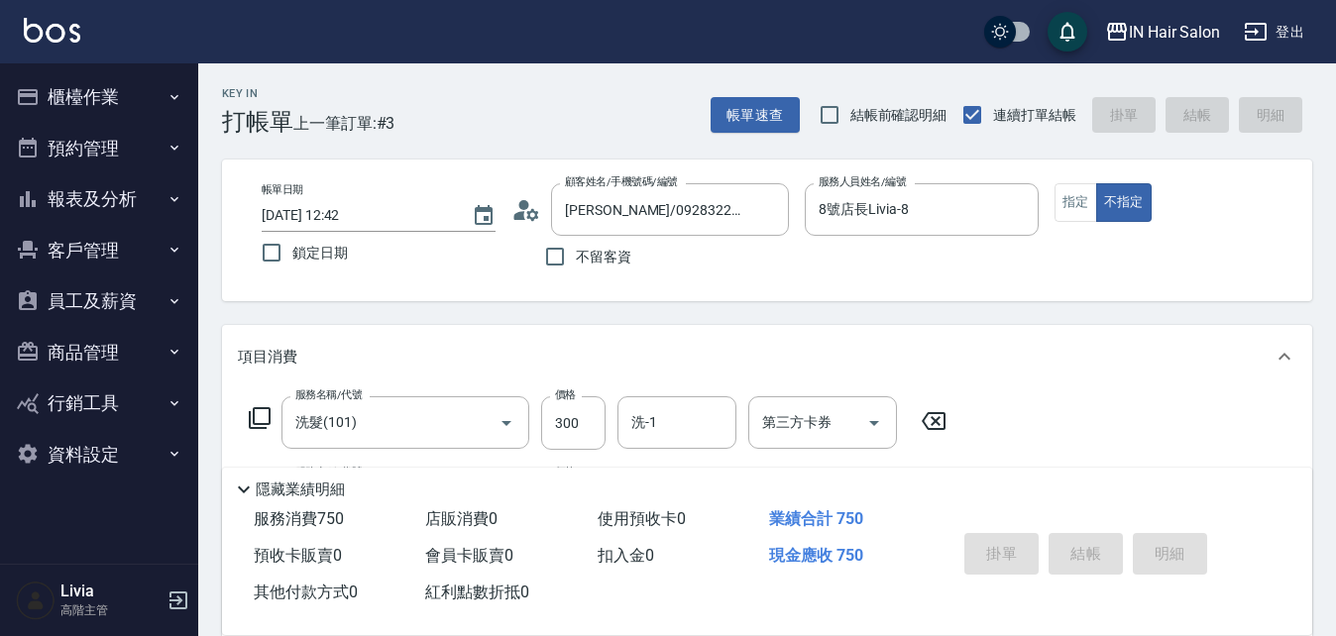
type input "[DATE] 12:43"
